Goal: Task Accomplishment & Management: Manage account settings

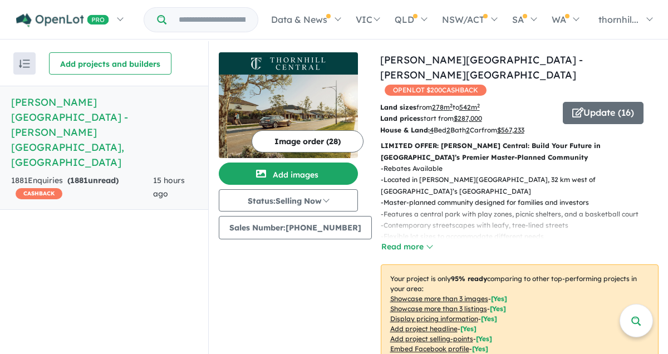
scroll to position [492, 0]
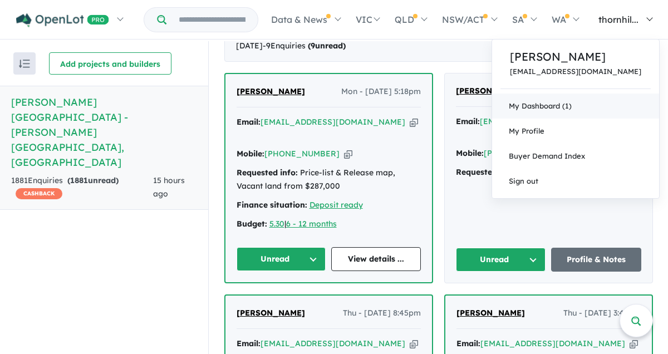
click at [555, 103] on link "My Dashboard (1)" at bounding box center [575, 105] width 167 height 25
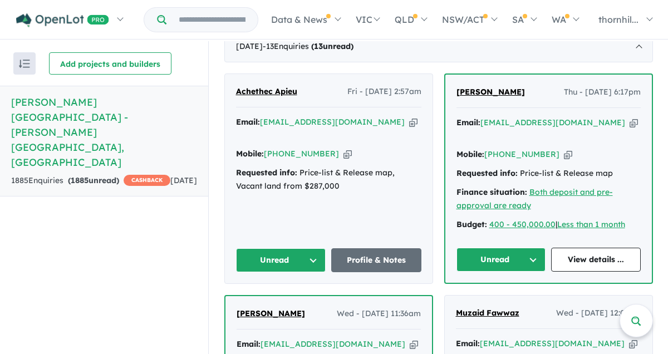
scroll to position [512, 0]
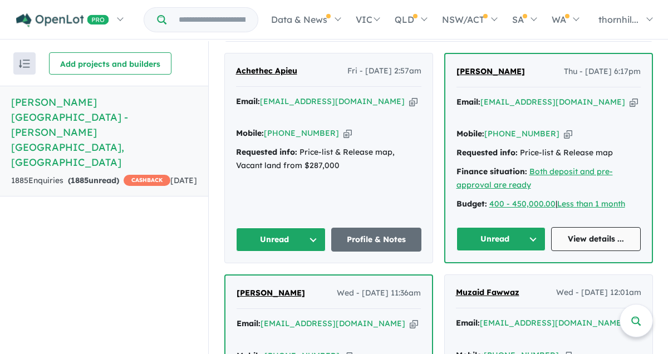
click at [582, 227] on link "View details ..." at bounding box center [596, 239] width 90 height 24
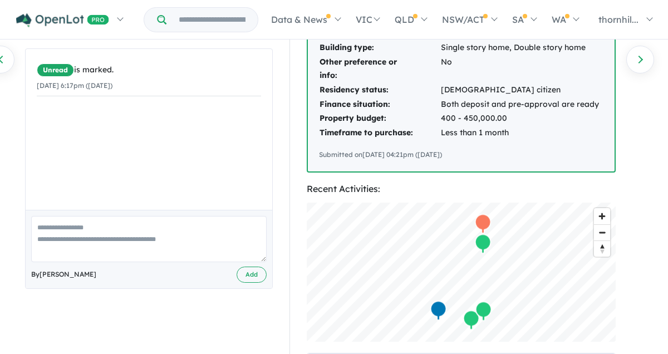
scroll to position [223, 0]
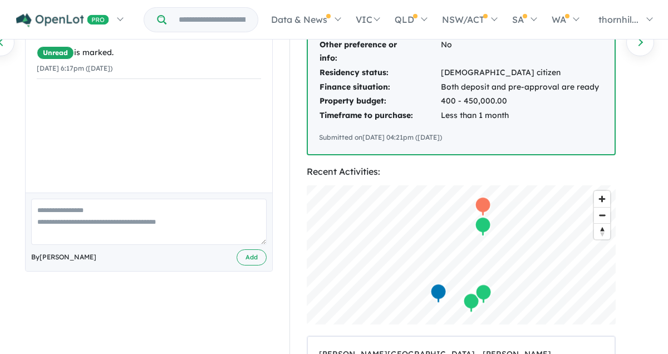
click at [128, 220] on textarea at bounding box center [148, 222] width 235 height 46
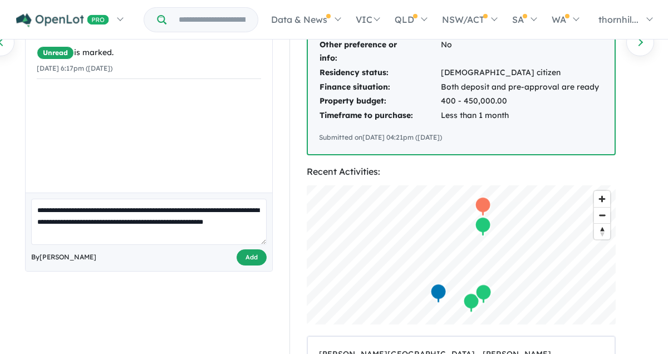
type textarea "**********"
click at [250, 261] on button "Add" at bounding box center [251, 257] width 30 height 16
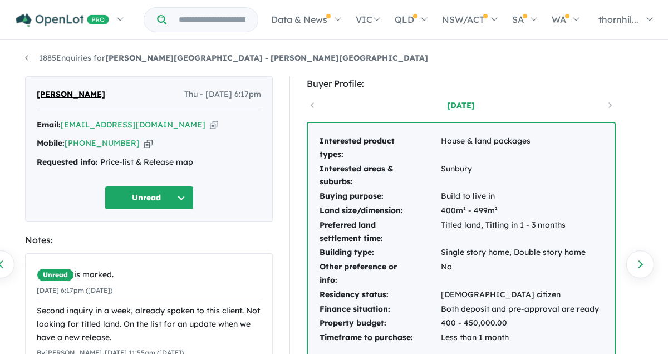
scroll to position [0, 0]
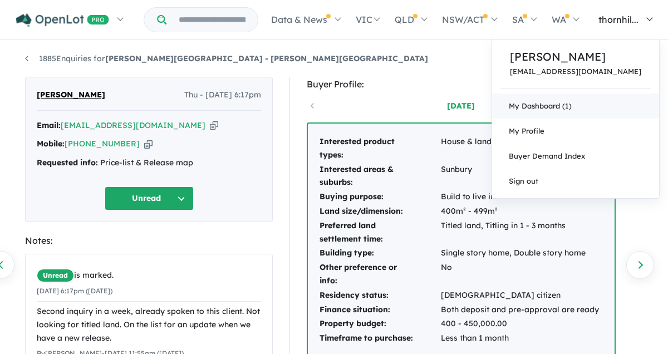
click at [538, 107] on link "My Dashboard (1)" at bounding box center [575, 105] width 167 height 25
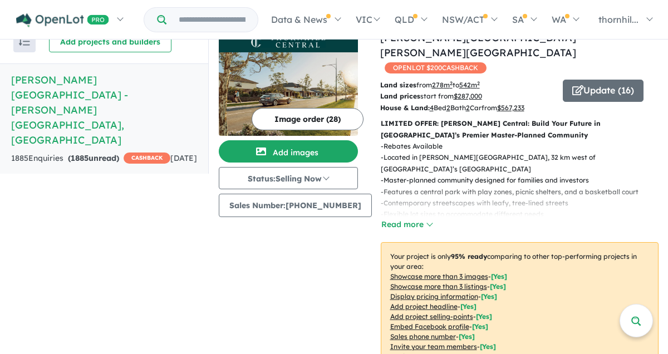
scroll to position [1, 0]
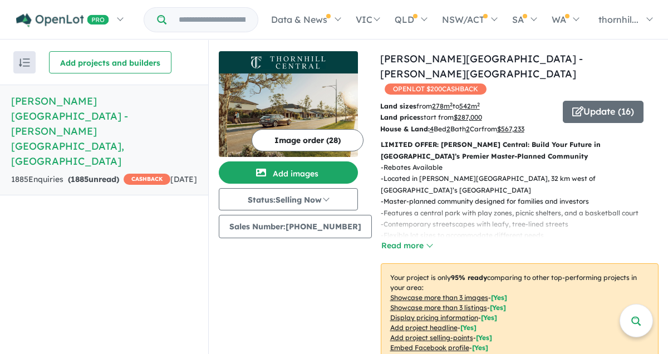
click at [649, 139] on p "LIMITED OFFER: [PERSON_NAME] Central: Build Your Future in [GEOGRAPHIC_DATA]’s …" at bounding box center [519, 150] width 278 height 23
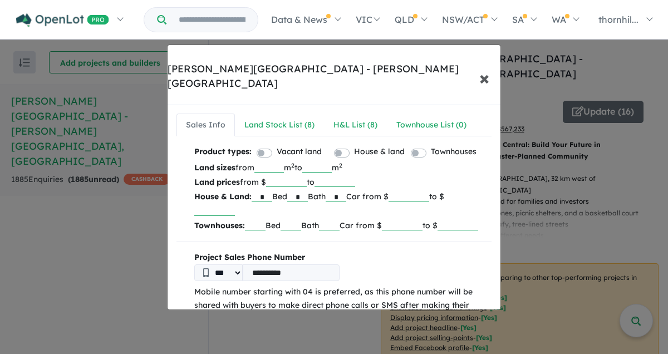
click at [484, 66] on span "×" at bounding box center [484, 78] width 10 height 24
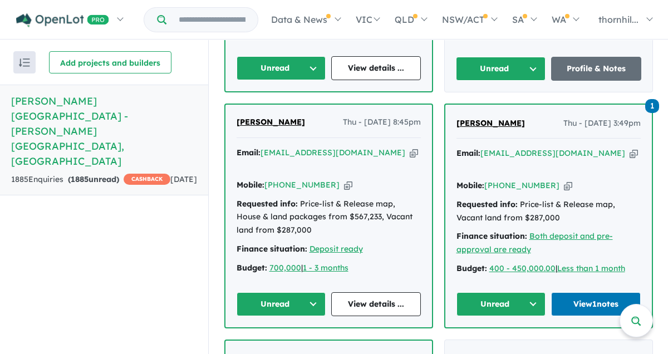
scroll to position [1122, 0]
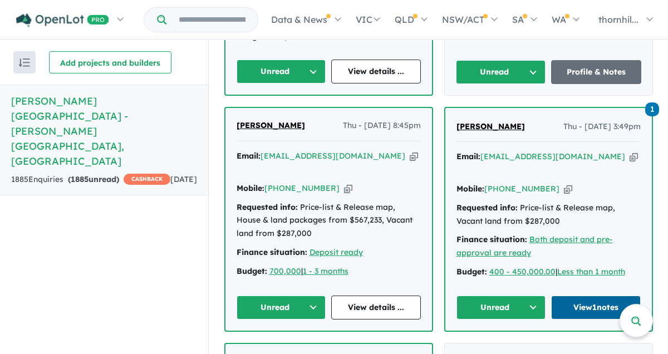
click at [608, 295] on link "View 1 notes" at bounding box center [596, 307] width 90 height 24
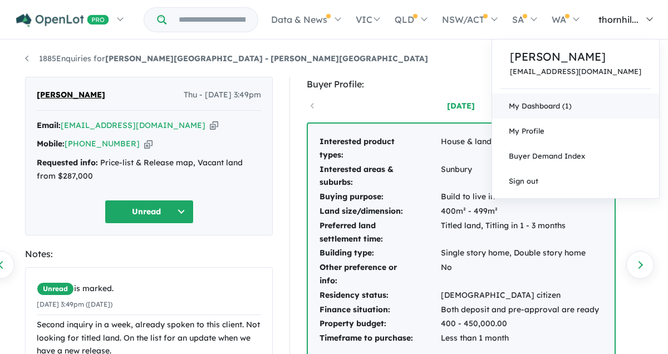
click at [554, 102] on link "My Dashboard (1)" at bounding box center [575, 105] width 167 height 25
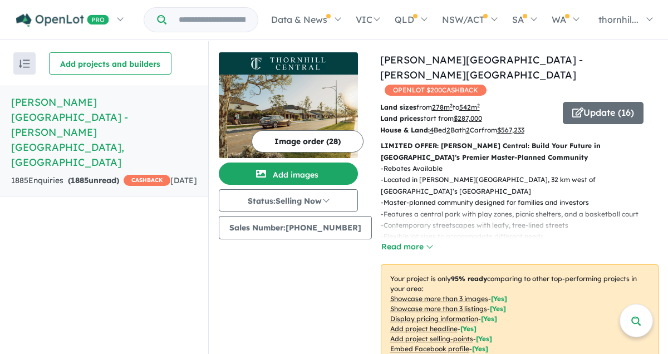
click at [459, 114] on u "$ 287,000" at bounding box center [467, 118] width 28 height 8
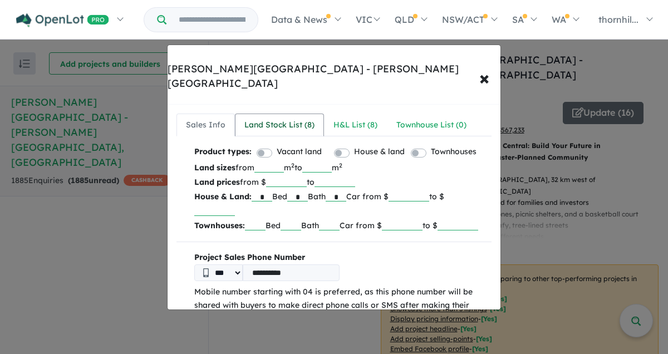
click at [271, 118] on div "Land Stock List ( 8 )" at bounding box center [279, 124] width 70 height 13
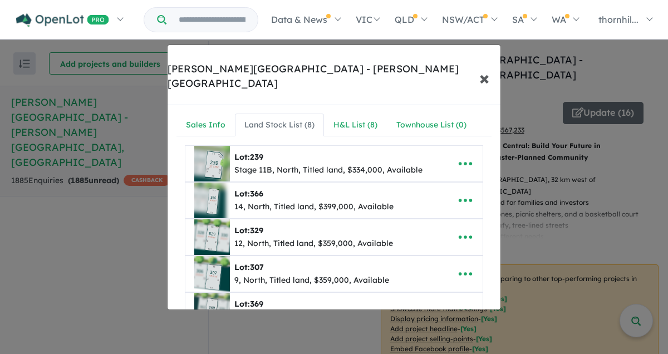
click at [483, 66] on span "×" at bounding box center [484, 78] width 10 height 24
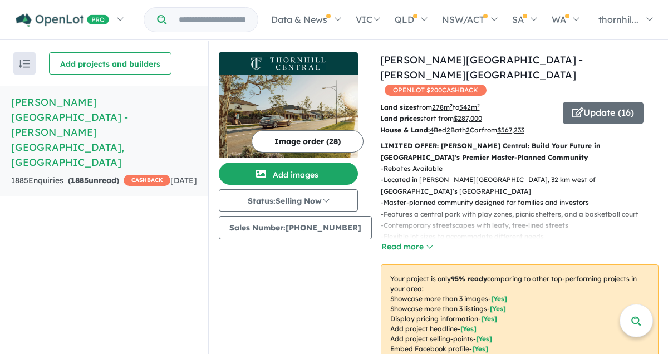
scroll to position [1, 0]
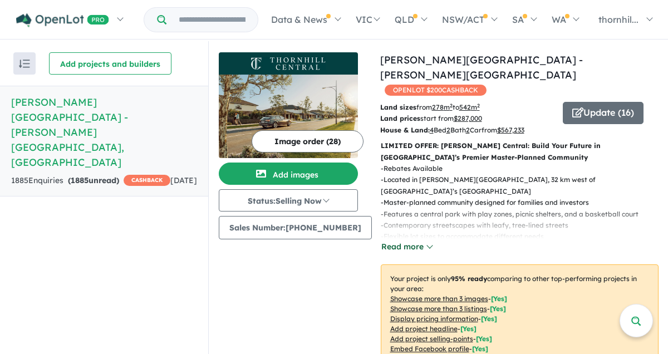
click at [414, 240] on button "Read more" at bounding box center [406, 246] width 52 height 13
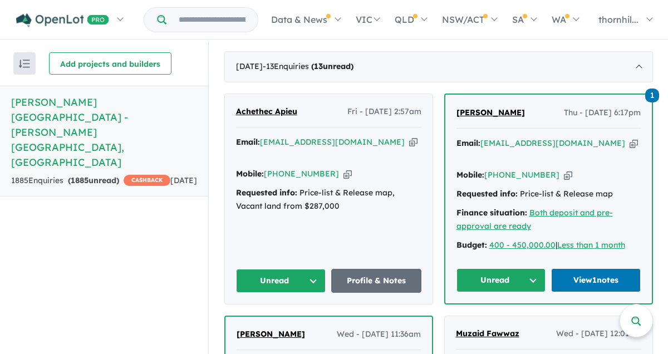
scroll to position [579, 0]
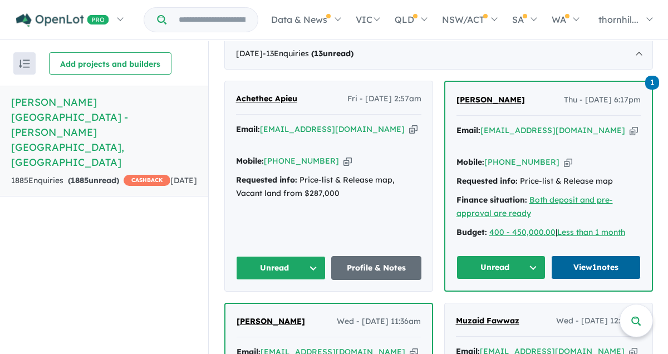
click at [598, 255] on link "View 1 notes" at bounding box center [596, 267] width 90 height 24
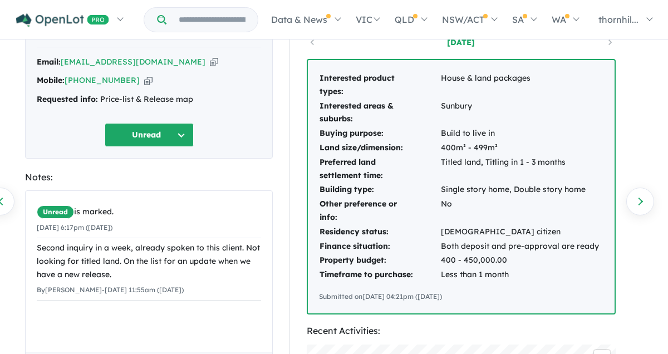
scroll to position [111, 0]
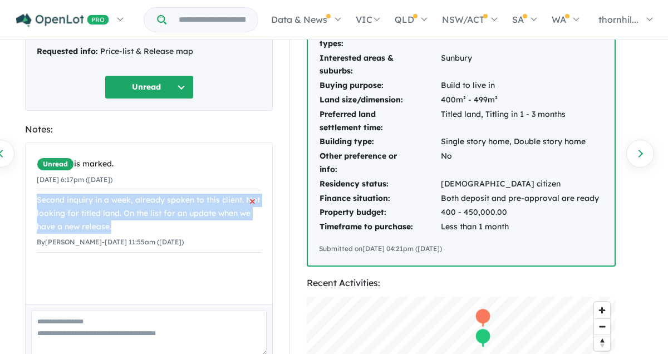
drag, startPoint x: 38, startPoint y: 200, endPoint x: 115, endPoint y: 226, distance: 81.3
click at [115, 226] on div "Second inquiry in a week, already spoken to this client. Not looking for titled…" at bounding box center [149, 213] width 224 height 39
copy div "Second inquiry in a week, already spoken to this client. Not looking for titled…"
